Goal: Task Accomplishment & Management: Manage account settings

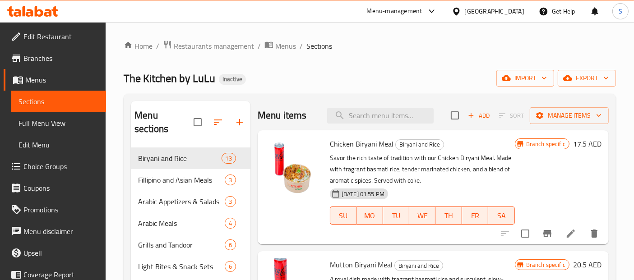
click at [477, 12] on div "[GEOGRAPHIC_DATA]" at bounding box center [495, 11] width 60 height 10
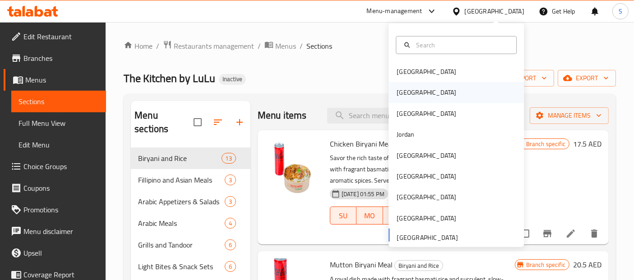
click at [425, 88] on div "[GEOGRAPHIC_DATA]" at bounding box center [456, 92] width 135 height 21
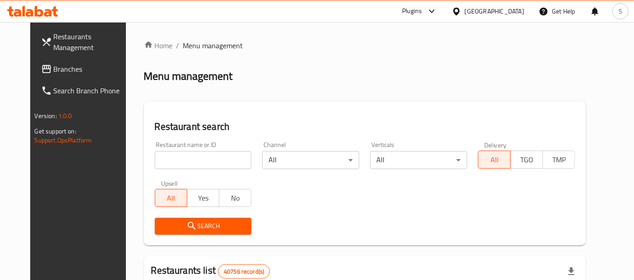
click at [220, 160] on input "search" at bounding box center [203, 160] width 97 height 18
paste input "SENIOR"
type input "SENIOR"
click button "Search" at bounding box center [203, 226] width 97 height 17
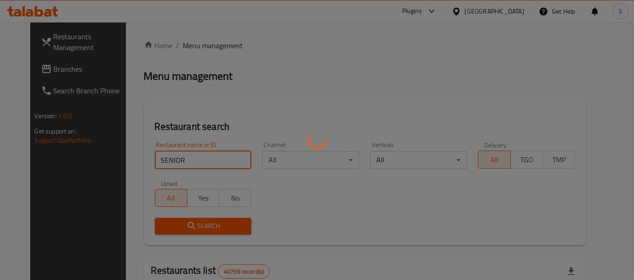
click button "Search" at bounding box center [203, 226] width 97 height 17
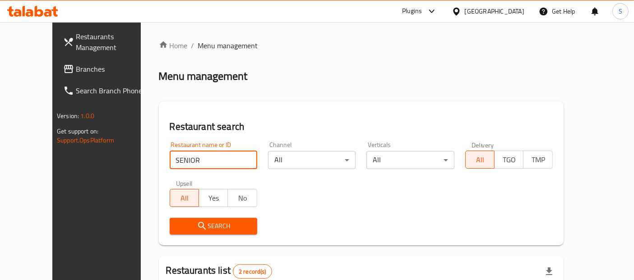
click at [317, 109] on div "Restaurant search Restaurant name or ID SENIOR Restaurant name or ID Channel Al…" at bounding box center [361, 174] width 405 height 144
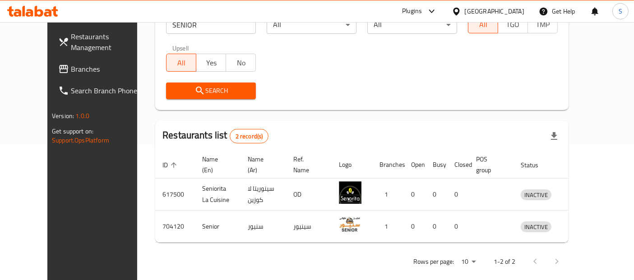
scroll to position [146, 0]
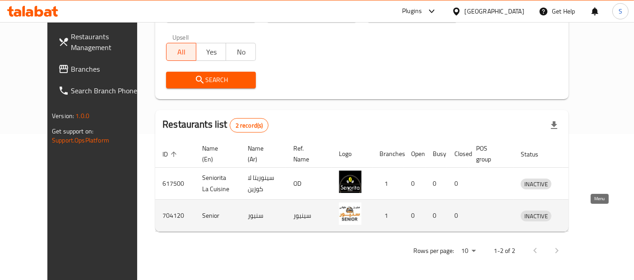
click at [581, 218] on icon "enhanced table" at bounding box center [575, 215] width 11 height 11
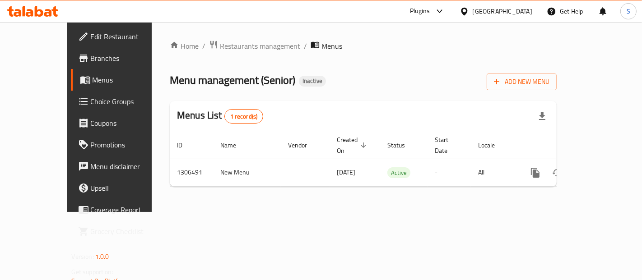
click at [240, 201] on div "Home / Restaurants management / Menus Menu management ( Senior ) Inactive Add N…" at bounding box center [363, 117] width 423 height 190
click at [91, 33] on span "Edit Restaurant" at bounding box center [129, 36] width 76 height 11
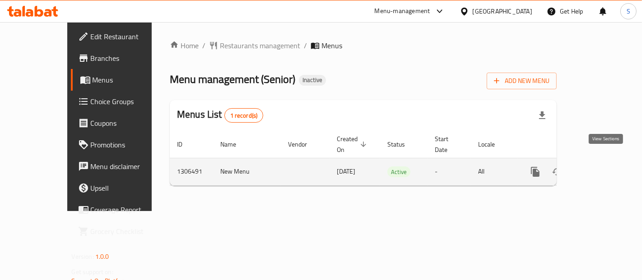
click at [604, 167] on icon "enhanced table" at bounding box center [600, 172] width 11 height 11
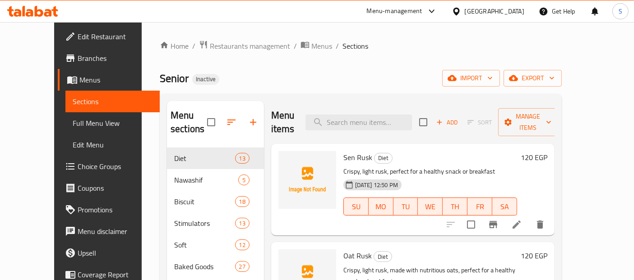
click at [73, 120] on span "Full Menu View" at bounding box center [113, 123] width 80 height 11
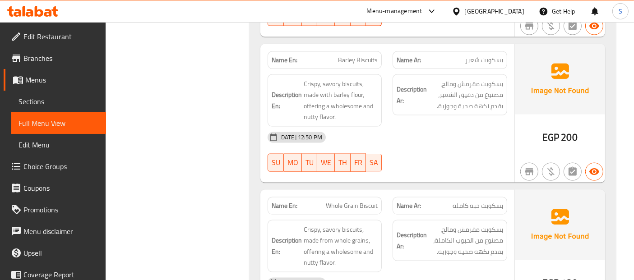
scroll to position [1202, 0]
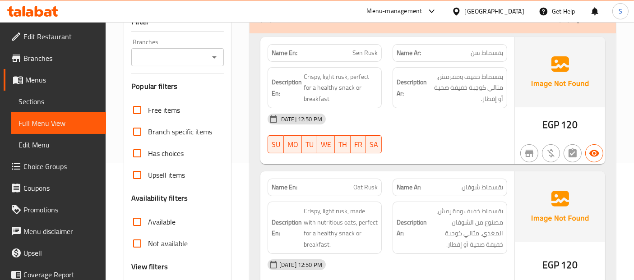
scroll to position [309, 0]
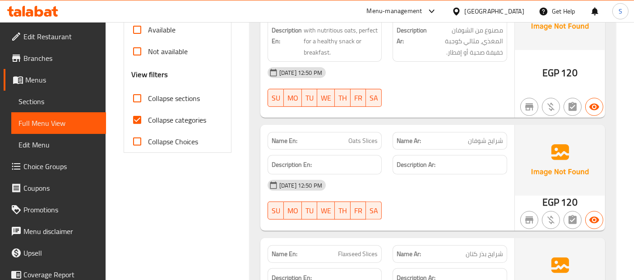
click at [167, 100] on span "Collapse sections" at bounding box center [174, 98] width 52 height 11
click at [148, 100] on input "Collapse sections" at bounding box center [137, 99] width 22 height 22
checkbox input "true"
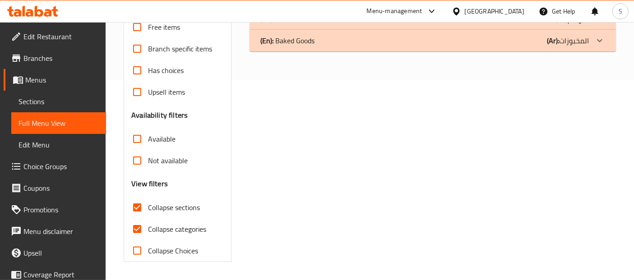
scroll to position [199, 0]
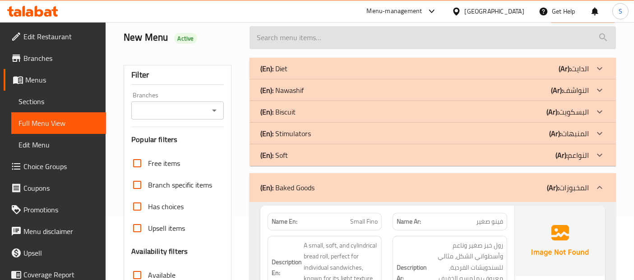
scroll to position [0, 0]
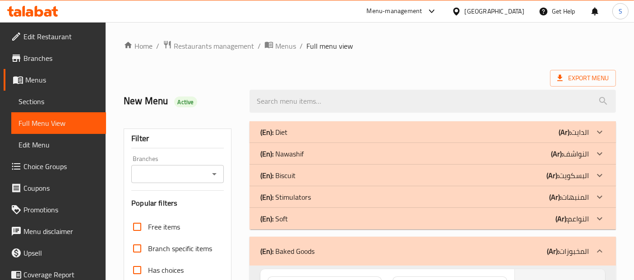
click at [63, 102] on span "Sections" at bounding box center [59, 101] width 80 height 11
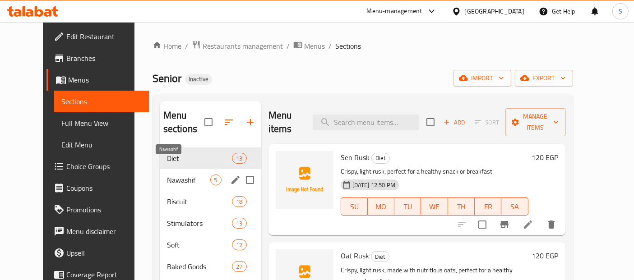
click at [167, 175] on span "Nawashif" at bounding box center [188, 180] width 43 height 11
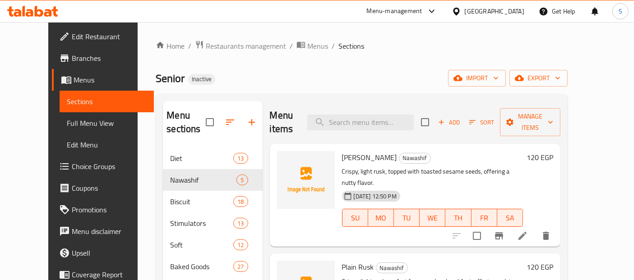
click at [342, 151] on span "Sesame Rusk" at bounding box center [369, 158] width 55 height 14
click at [69, 115] on link "Full Menu View" at bounding box center [107, 123] width 95 height 22
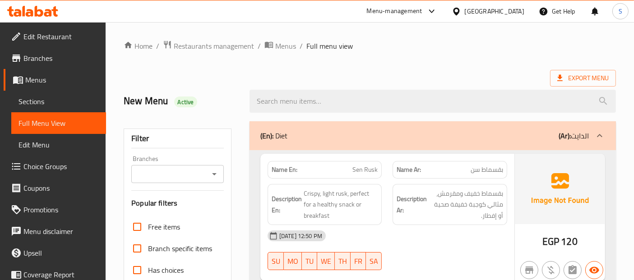
click at [347, 76] on div "Export Menu" at bounding box center [370, 78] width 493 height 17
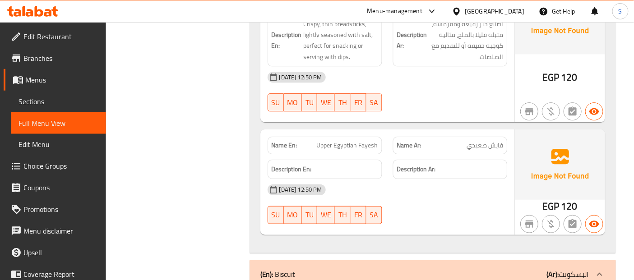
scroll to position [2234, 0]
click at [51, 56] on span "Branches" at bounding box center [60, 58] width 75 height 11
